Goal: Transaction & Acquisition: Purchase product/service

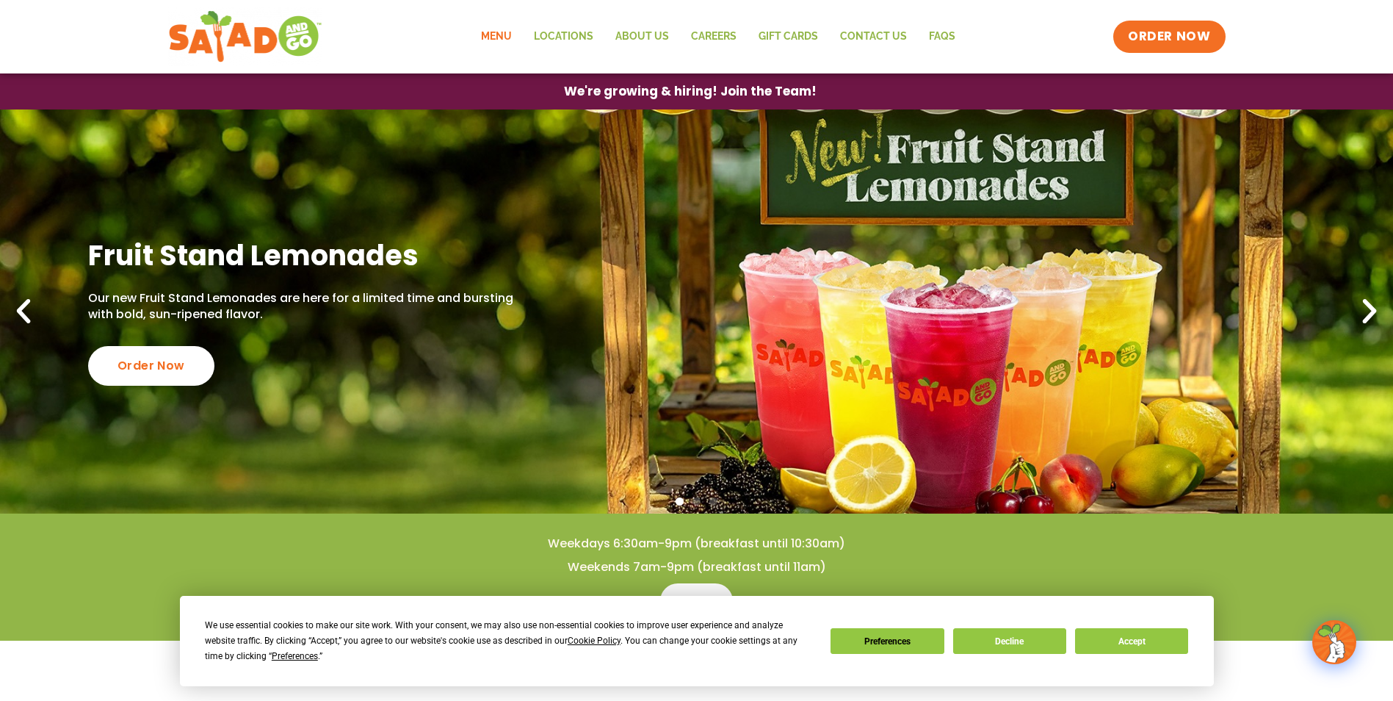
click at [498, 38] on link "Menu" at bounding box center [496, 37] width 53 height 34
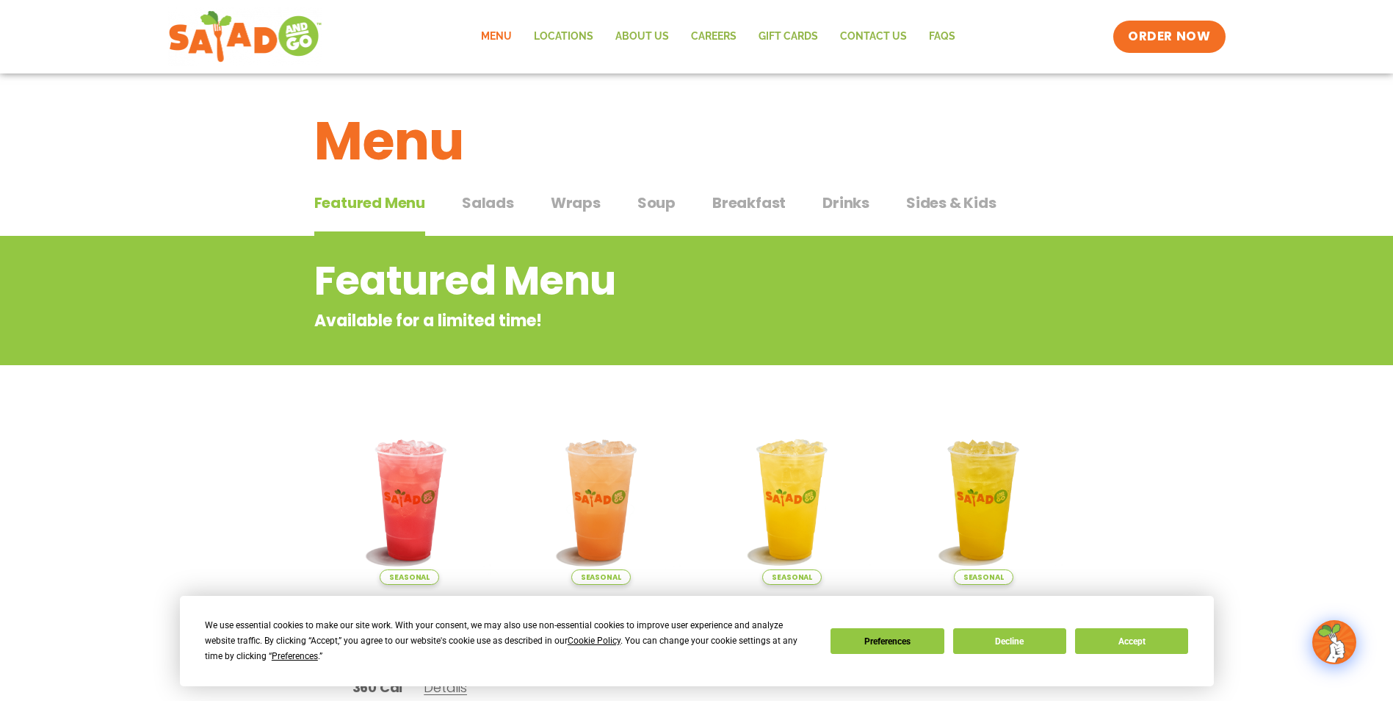
click at [566, 206] on span "Wraps" at bounding box center [576, 203] width 50 height 22
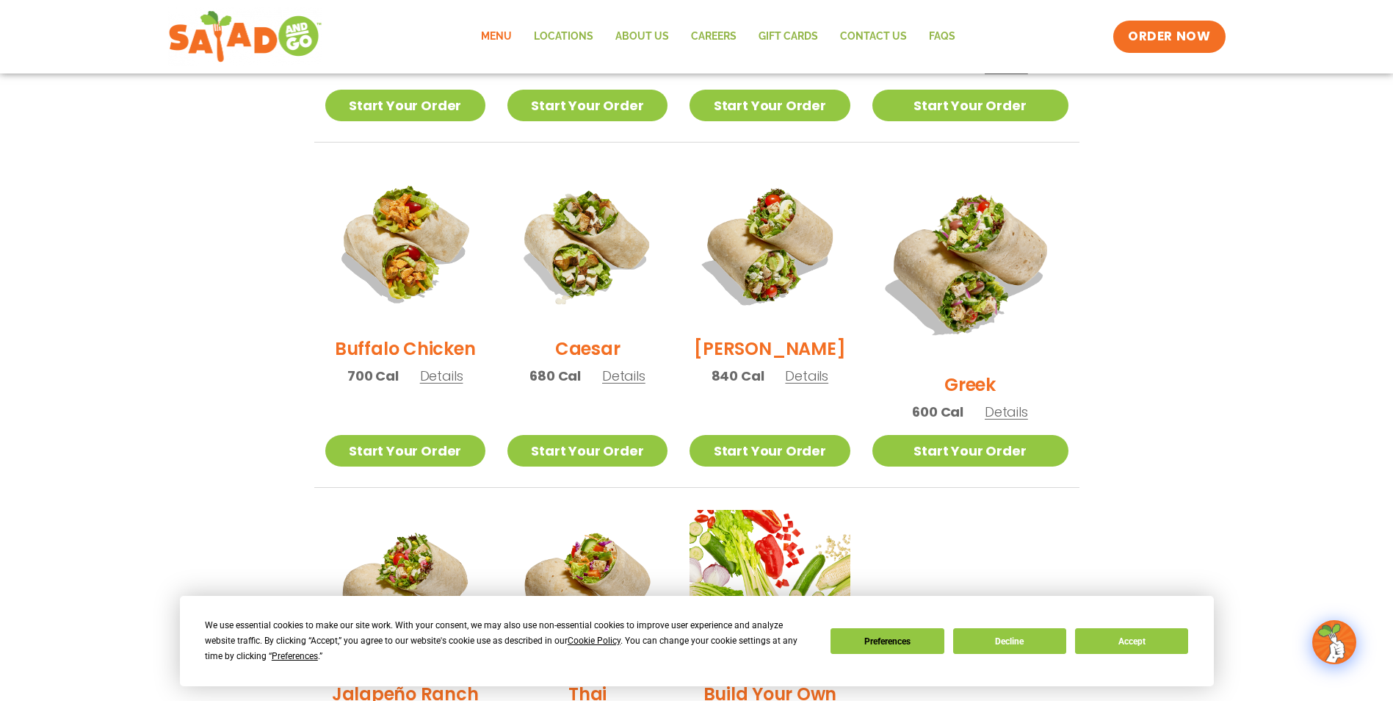
scroll to position [661, 0]
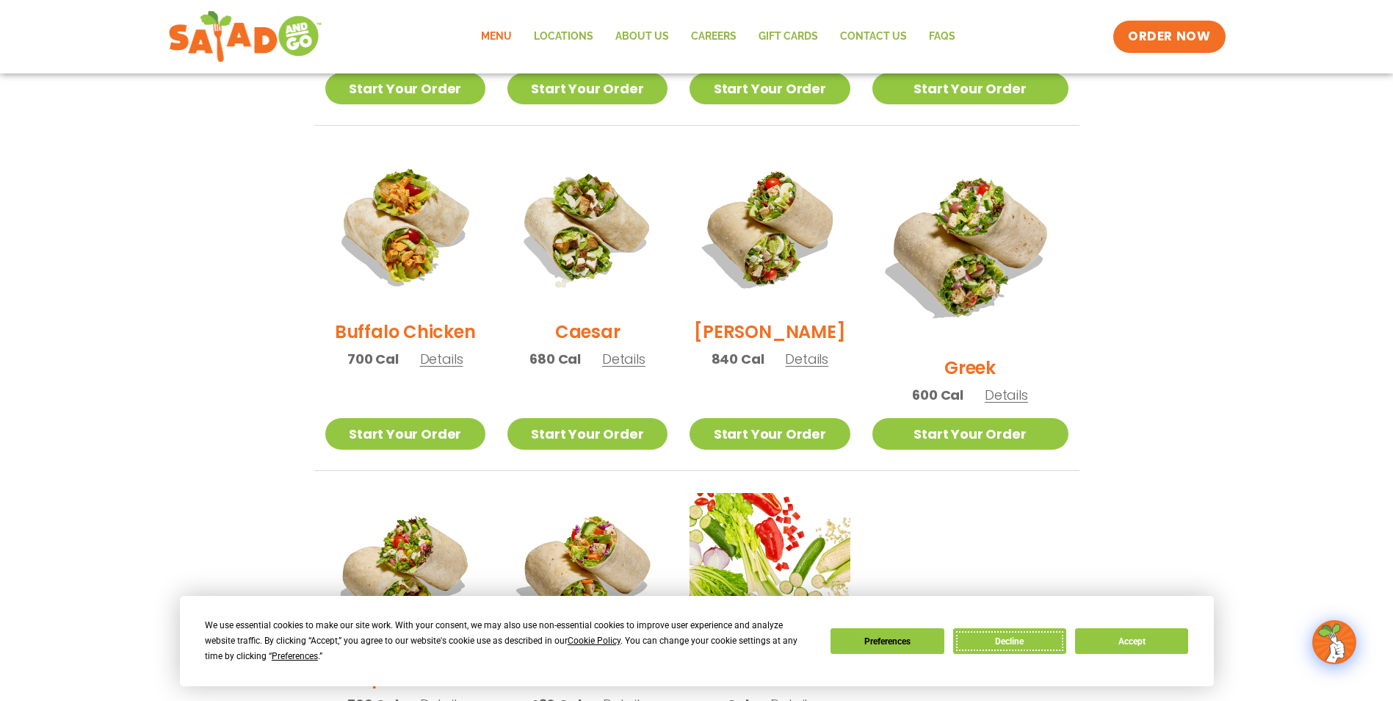
click at [1027, 649] on button "Decline" at bounding box center [1009, 641] width 113 height 26
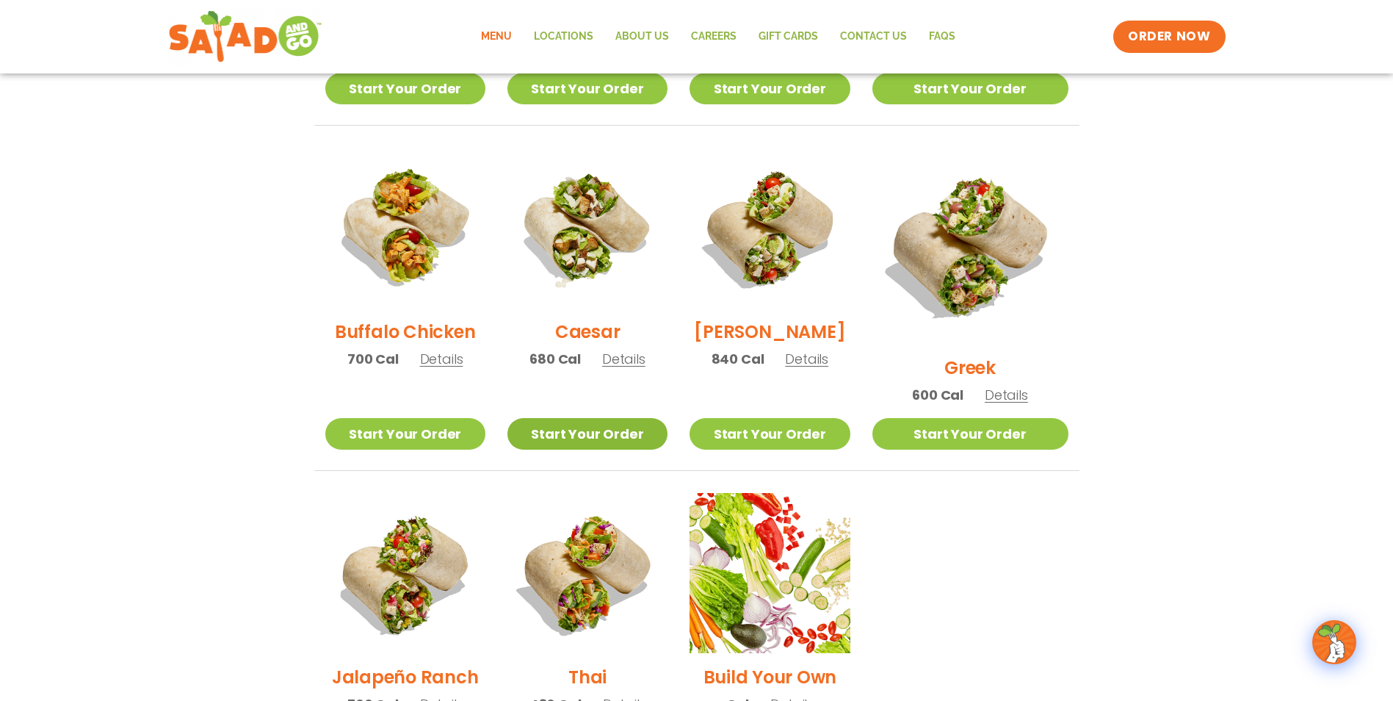
click at [592, 418] on link "Start Your Order" at bounding box center [588, 434] width 160 height 32
